Goal: Navigation & Orientation: Find specific page/section

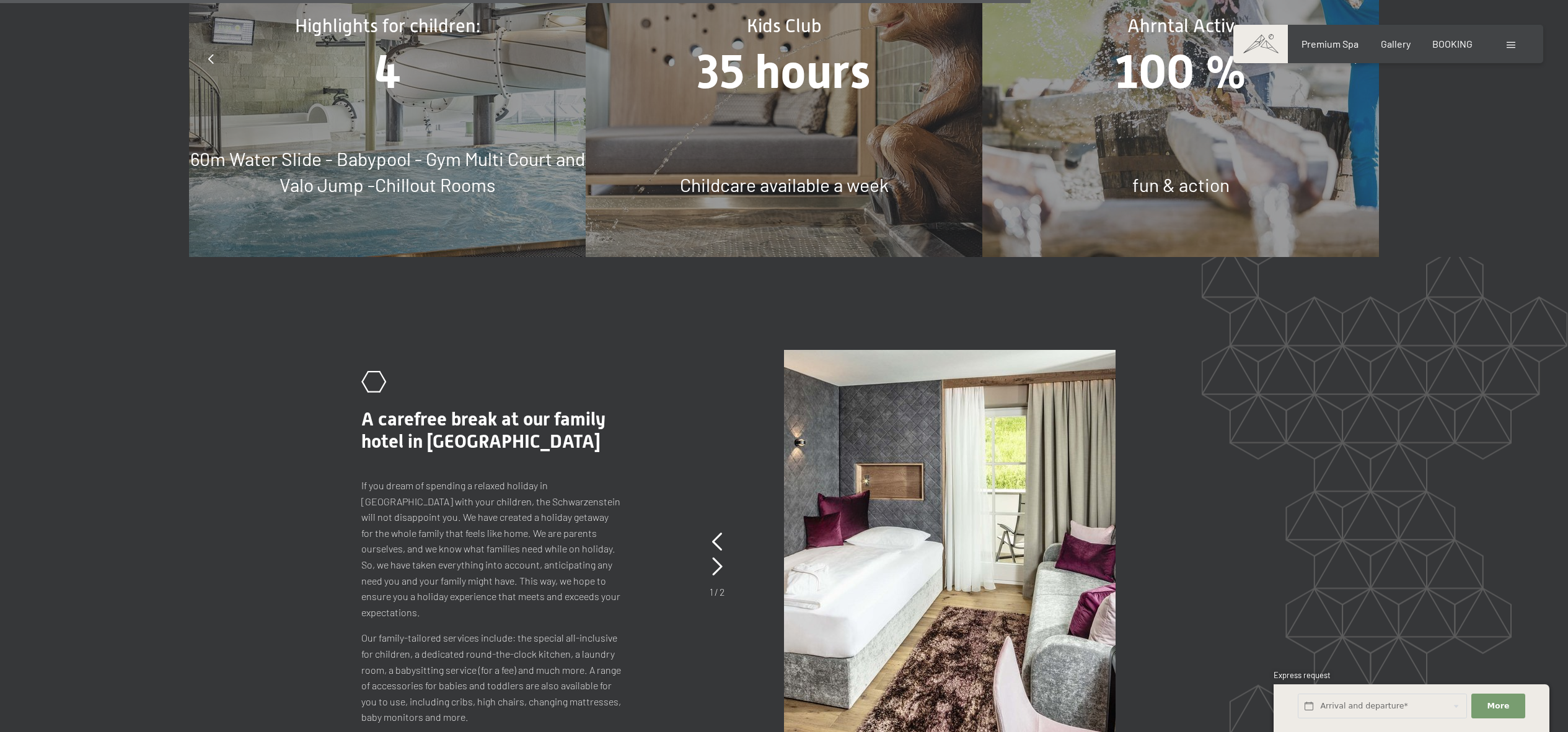
scroll to position [7515, 0]
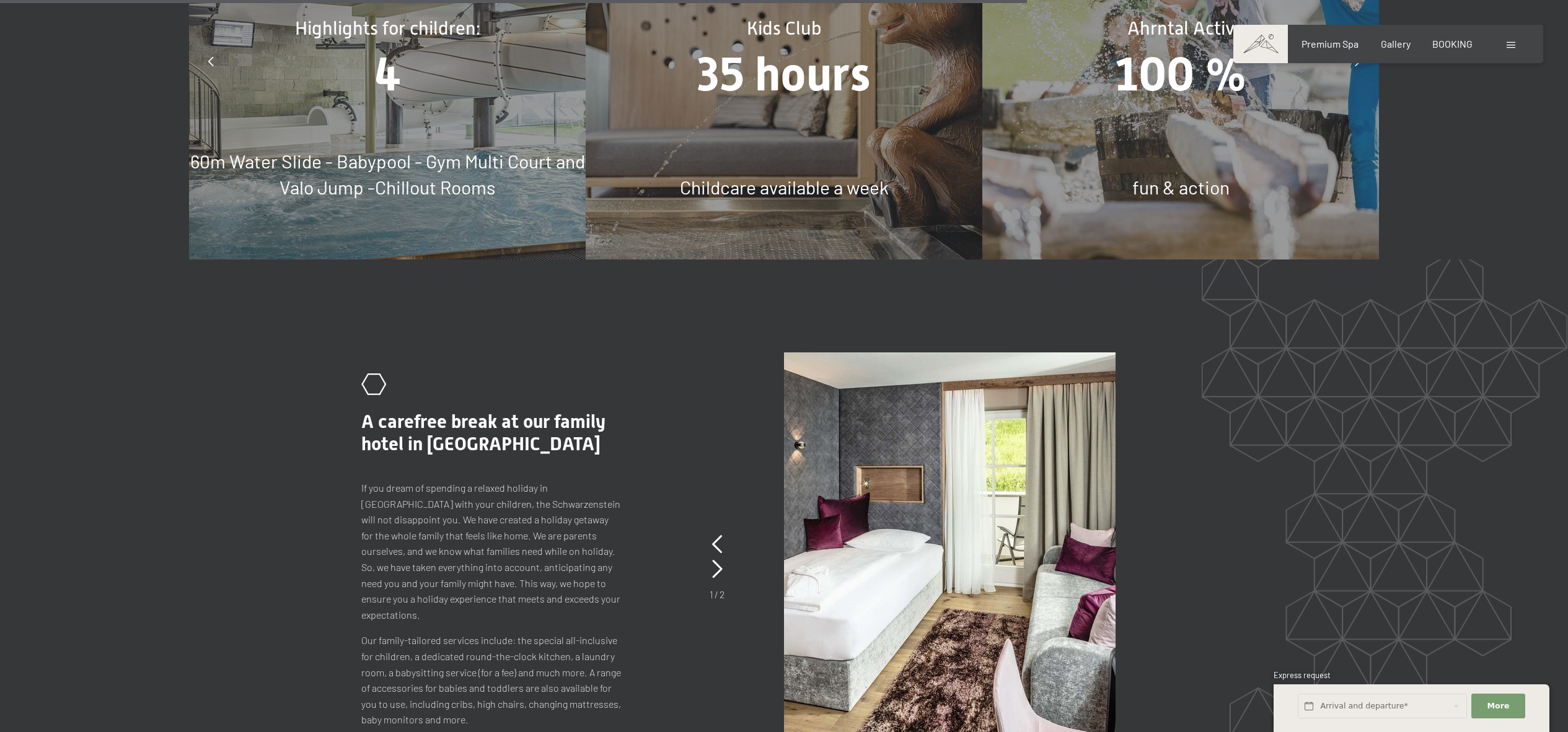
drag, startPoint x: 639, startPoint y: 341, endPoint x: 641, endPoint y: 311, distance: 30.1
click at [639, 353] on div ".st0{fill:none;stroke:#FFFFFF;stroke-width:2;stroke-linecap:round;stroke-miterl…" at bounding box center [785, 550] width 846 height 397
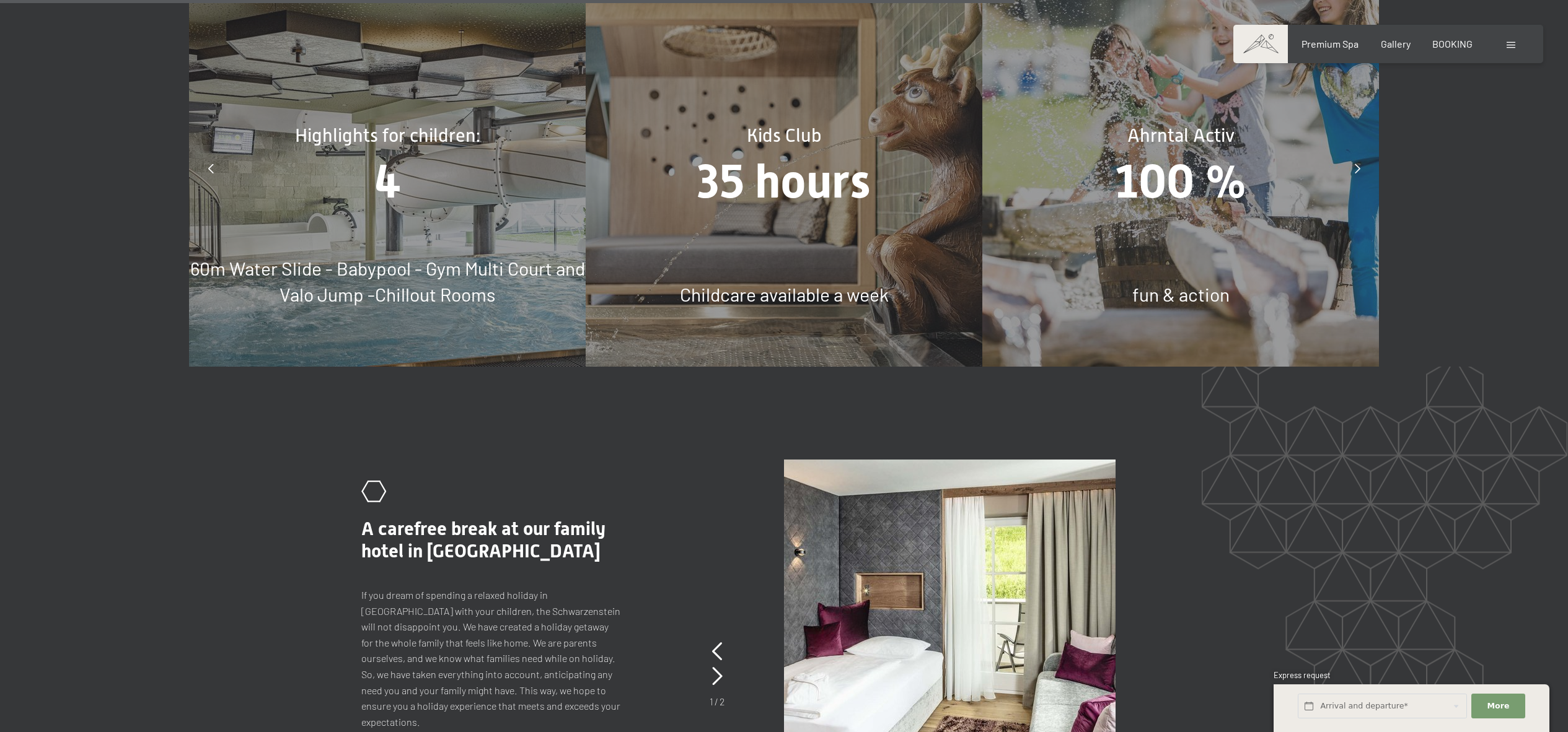
scroll to position [7393, 0]
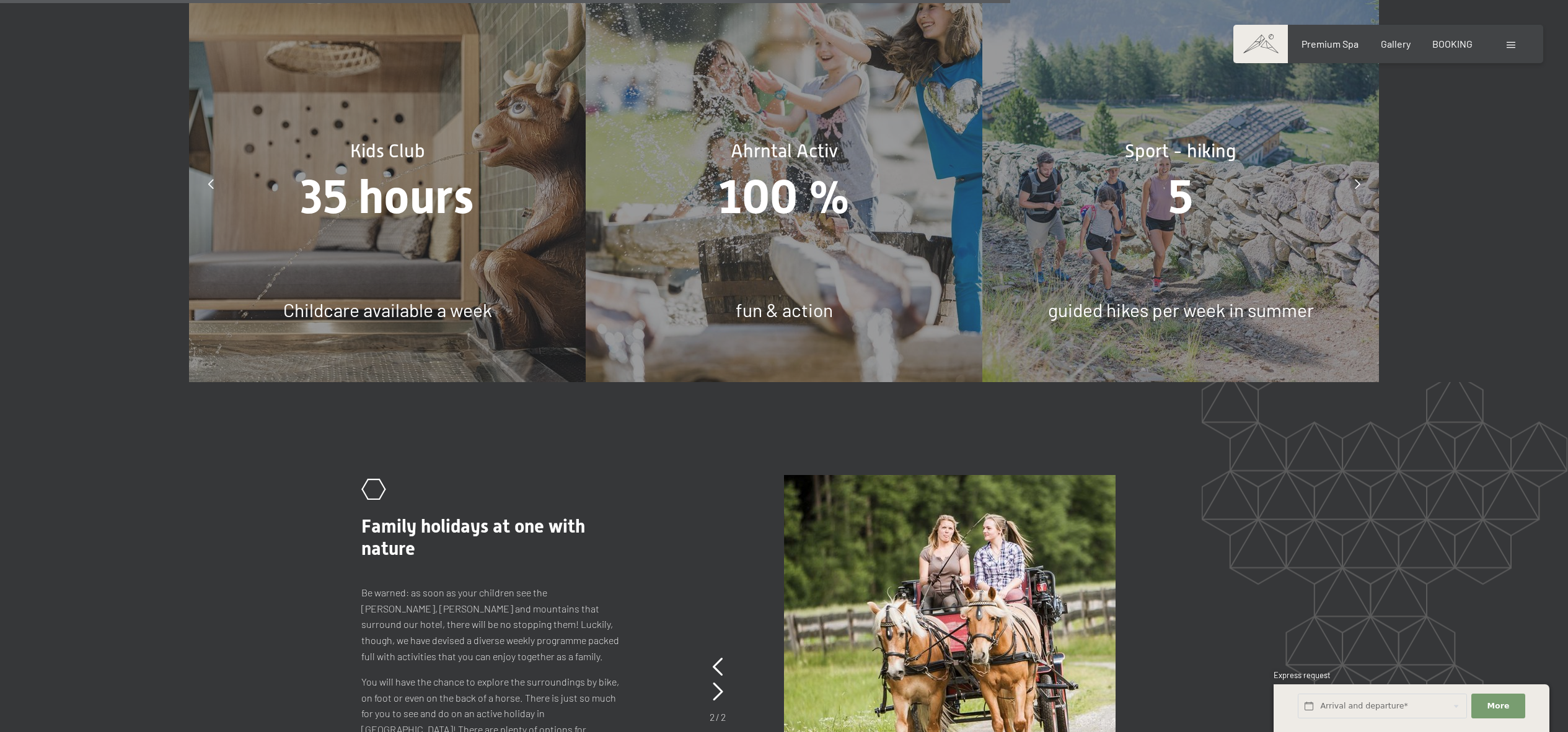
click at [766, 164] on div "100 %" at bounding box center [784, 197] width 397 height 65
drag, startPoint x: 698, startPoint y: 175, endPoint x: 669, endPoint y: 177, distance: 29.1
click at [669, 177] on div "100 %" at bounding box center [784, 197] width 397 height 65
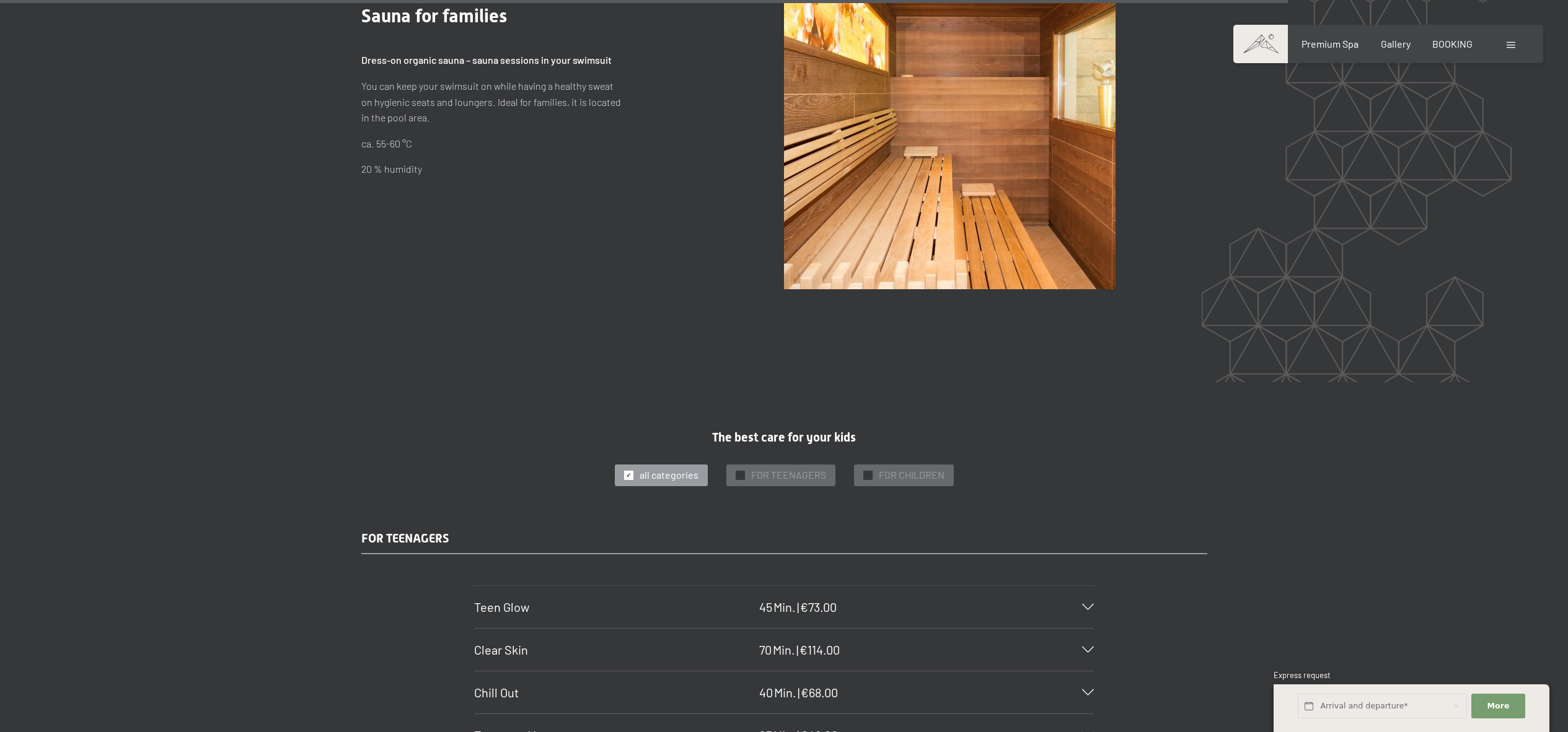
scroll to position [9538, 0]
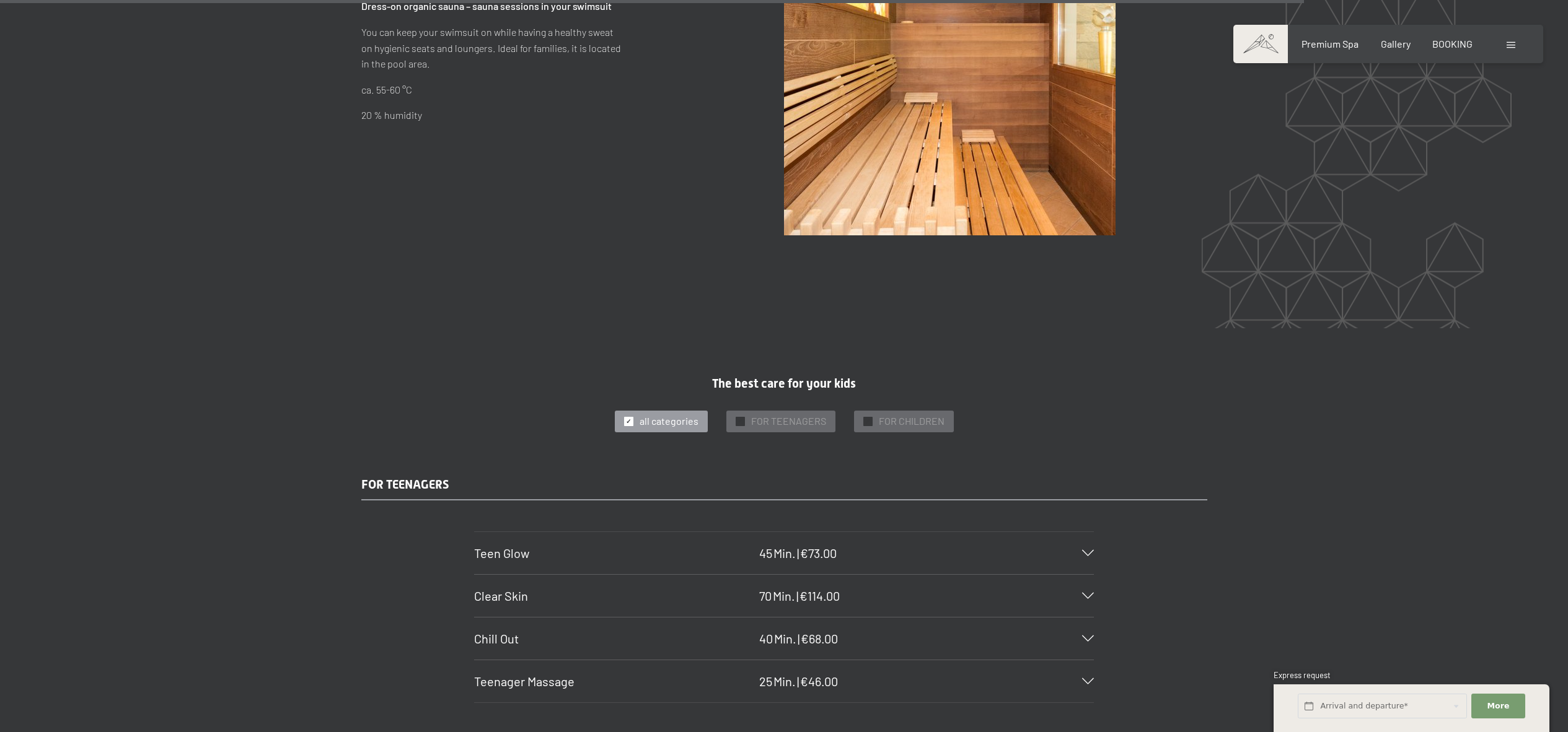
click at [739, 406] on span "Consent to marketing activities*" at bounding box center [735, 402] width 140 height 12
click at [659, 406] on input "Consent to marketing activities*" at bounding box center [652, 402] width 12 height 12
click at [762, 407] on span "Consent to marketing activities*" at bounding box center [735, 402] width 140 height 12
click at [659, 407] on input "Consent to marketing activities*" at bounding box center [652, 402] width 12 height 12
click at [674, 405] on span "Consent to marketing activities*" at bounding box center [735, 402] width 140 height 12
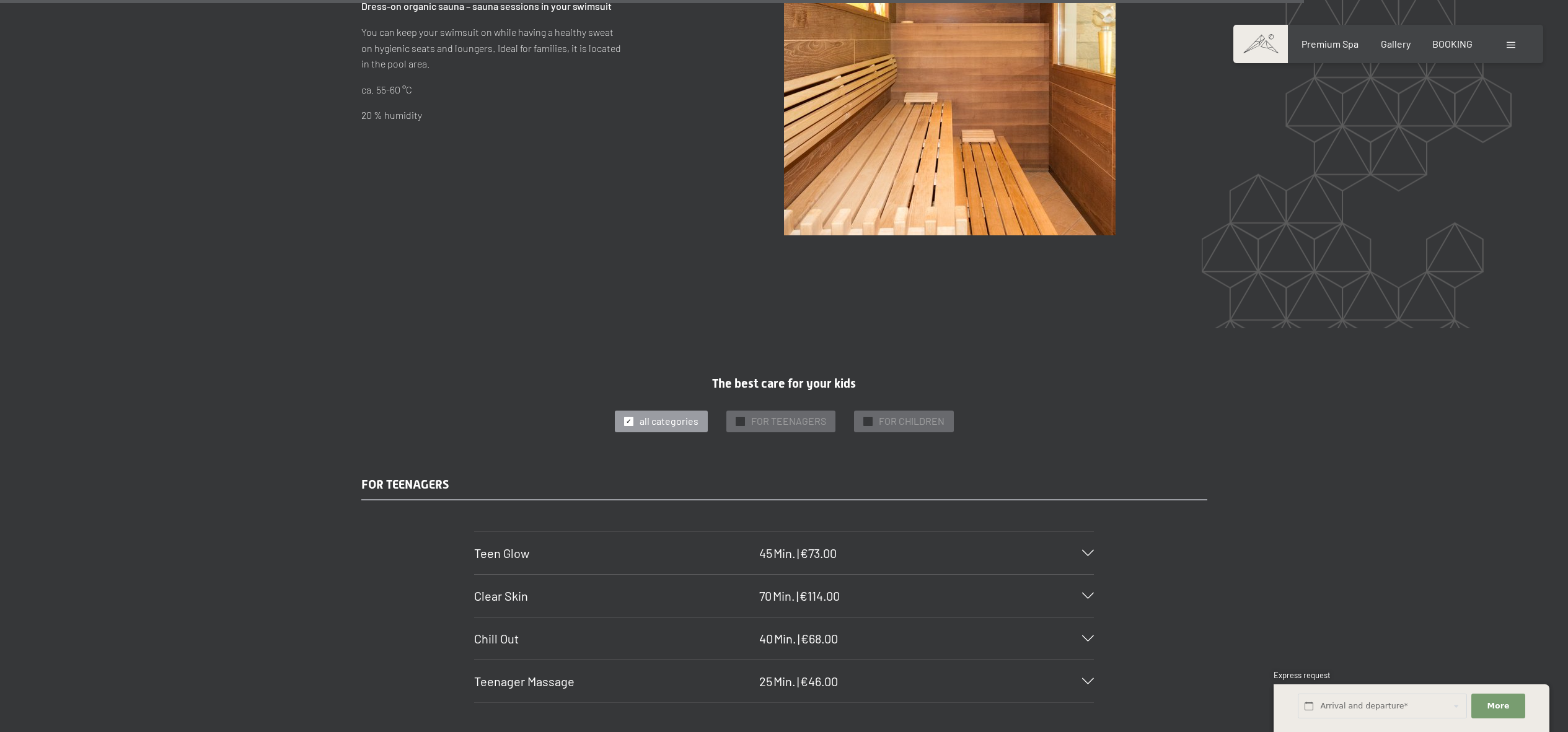
click at [659, 405] on input "Consent to marketing activities*" at bounding box center [652, 402] width 12 height 12
checkbox input "false"
click at [831, 411] on div "✓ FOR TEENAGERS" at bounding box center [781, 421] width 109 height 21
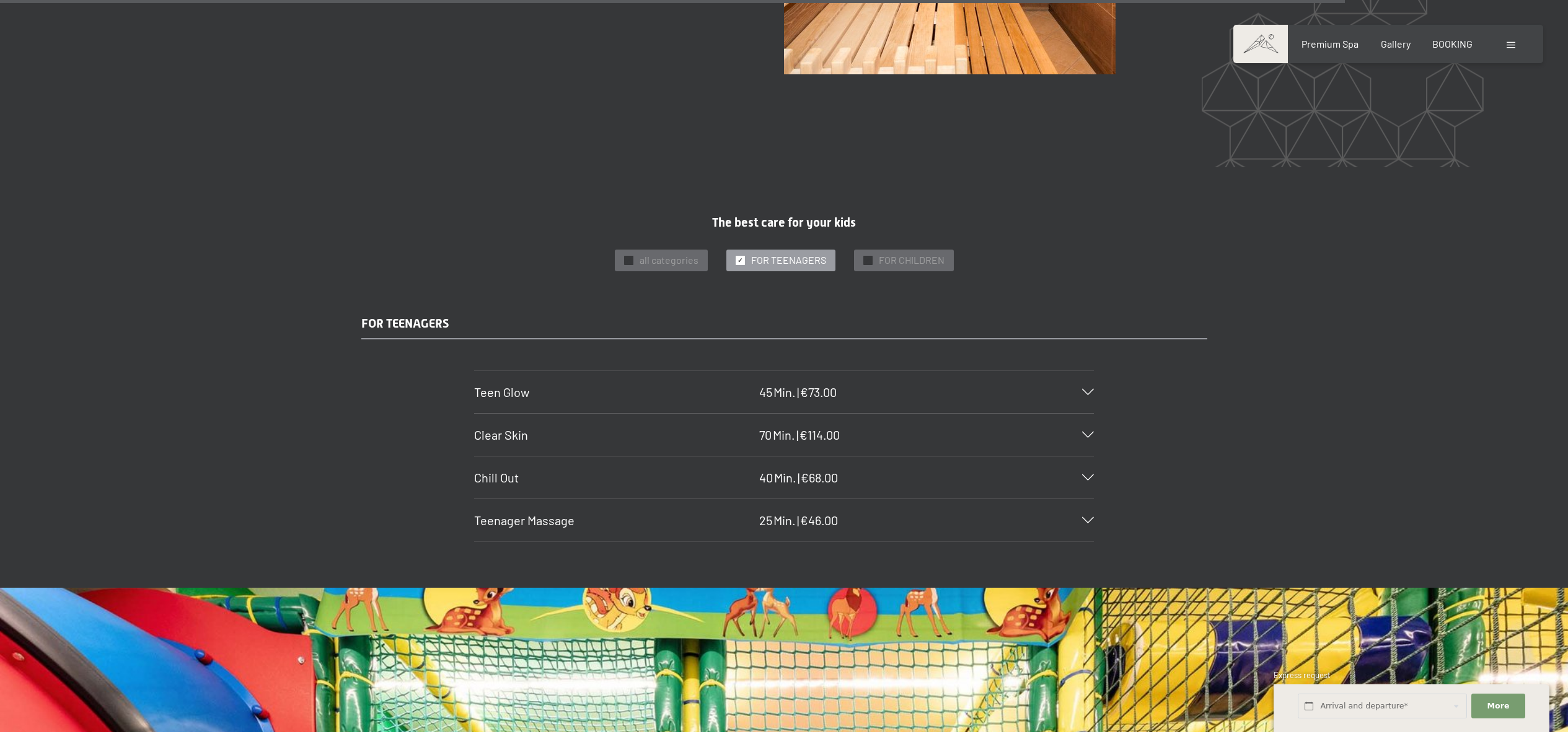
scroll to position [9697, 0]
